Goal: Book appointment/travel/reservation

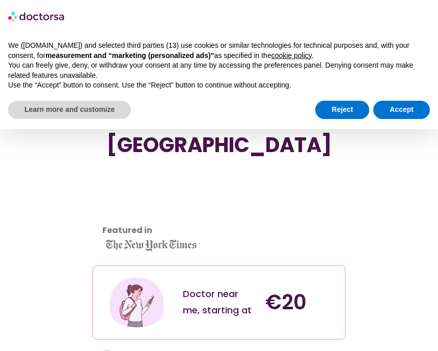
scroll to position [178, 0]
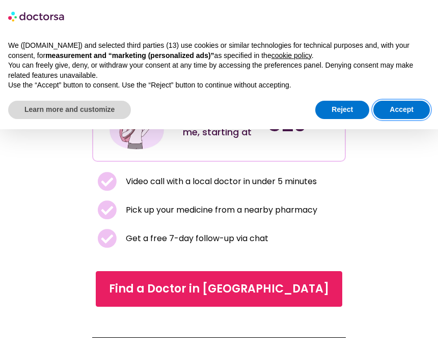
click at [409, 101] on button "Accept" at bounding box center [401, 110] width 57 height 18
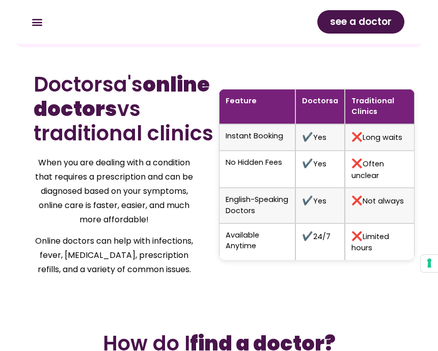
scroll to position [1702, 0]
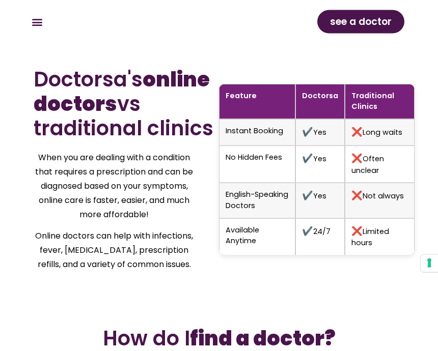
click at [332, 19] on span "see a doctor" at bounding box center [361, 22] width 62 height 16
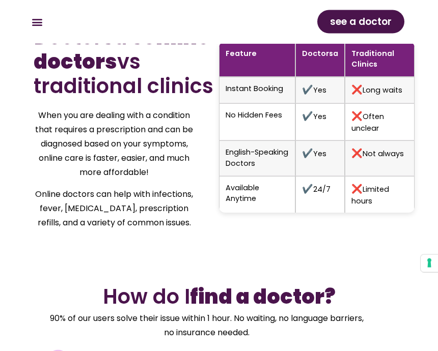
scroll to position [1746, 0]
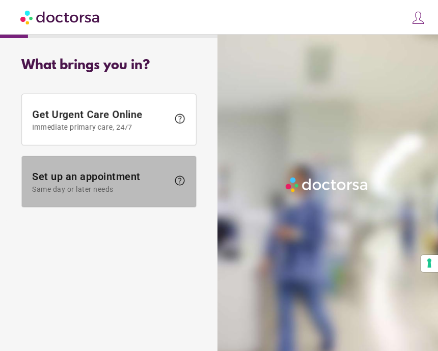
click at [162, 190] on span "Same day or later needs" at bounding box center [100, 189] width 136 height 8
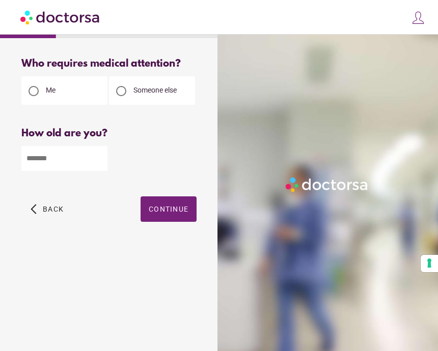
click at [106, 161] on input "number" at bounding box center [64, 158] width 86 height 25
type input "**"
click at [179, 207] on span "button" at bounding box center [168, 208] width 56 height 25
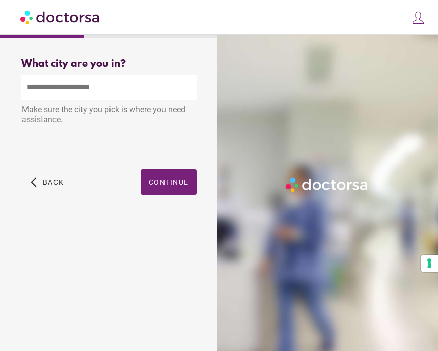
click at [154, 90] on input "text" at bounding box center [108, 87] width 175 height 25
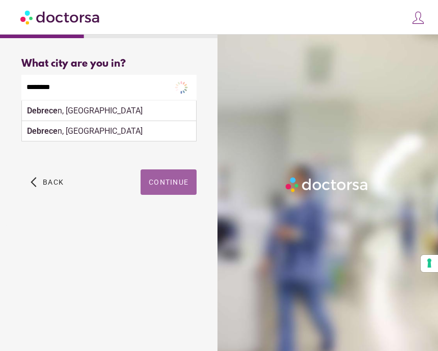
click at [181, 179] on span "button" at bounding box center [168, 182] width 56 height 25
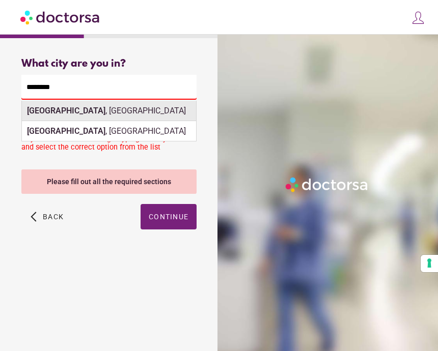
click at [156, 117] on div "Debrecen , Hungary" at bounding box center [109, 111] width 174 height 20
type input "**********"
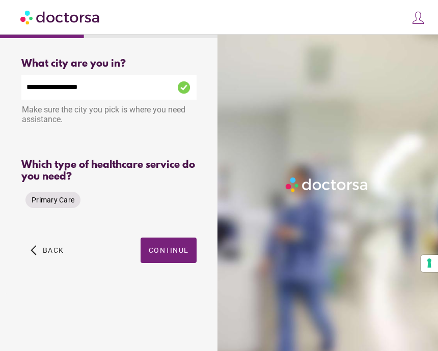
click at [64, 204] on span "Primary Care" at bounding box center [53, 200] width 43 height 8
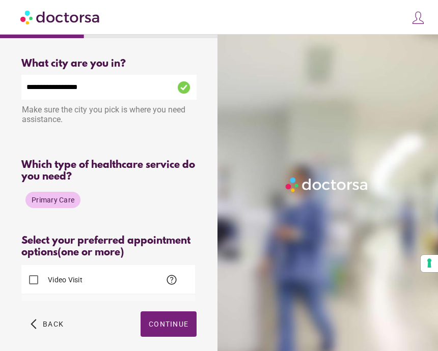
click at [124, 252] on span "(one or more)" at bounding box center [91, 253] width 66 height 12
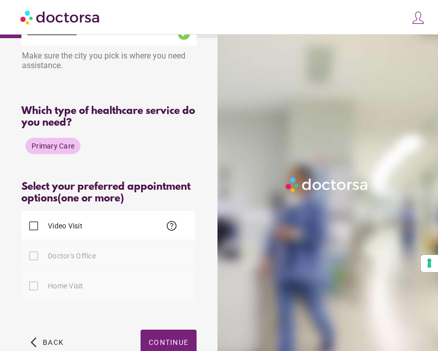
scroll to position [54, 0]
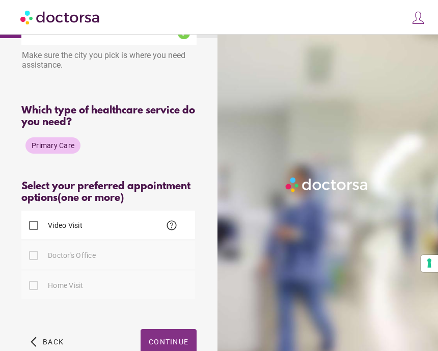
click at [163, 345] on span "Continue" at bounding box center [169, 342] width 40 height 8
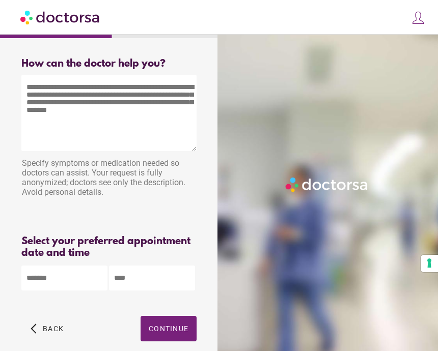
scroll to position [7, 0]
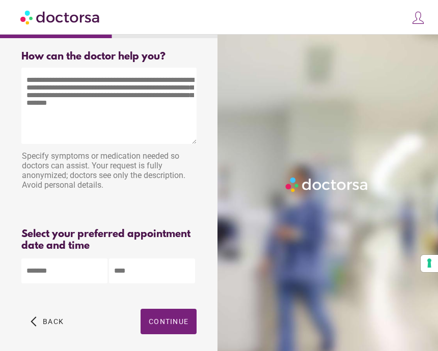
click at [161, 134] on textarea at bounding box center [108, 106] width 175 height 76
click at [46, 323] on span "Back" at bounding box center [53, 322] width 21 height 8
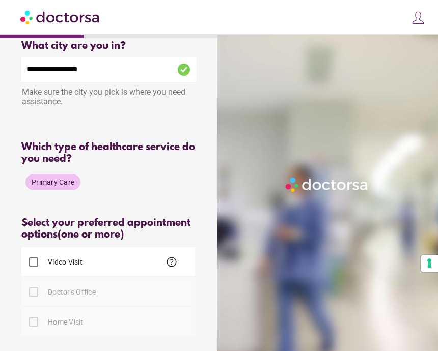
scroll to position [0, 0]
